Goal: Find contact information

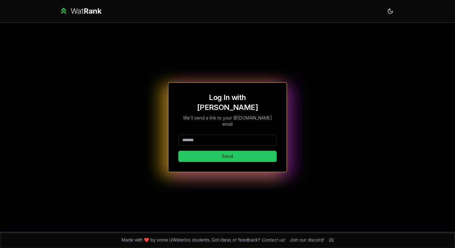
click at [207, 136] on input at bounding box center [227, 140] width 99 height 11
type input "********"
click at [178, 151] on button "Send" at bounding box center [227, 156] width 99 height 11
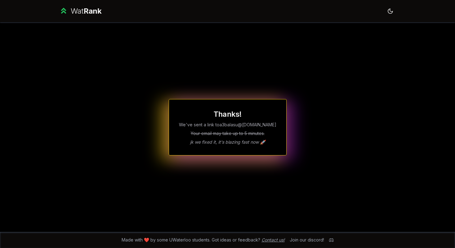
click at [268, 240] on link "Contact us!" at bounding box center [273, 239] width 23 height 5
